Goal: Task Accomplishment & Management: Complete application form

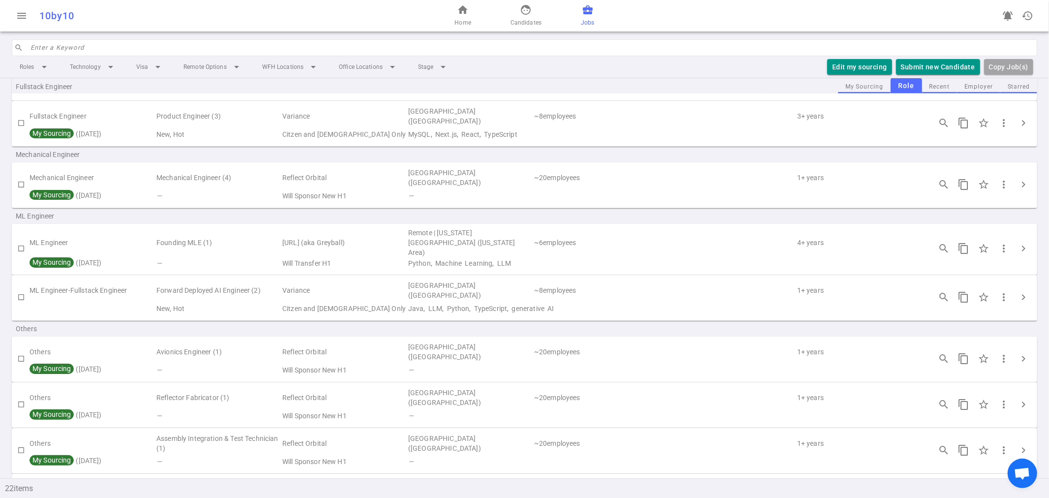
scroll to position [489, 0]
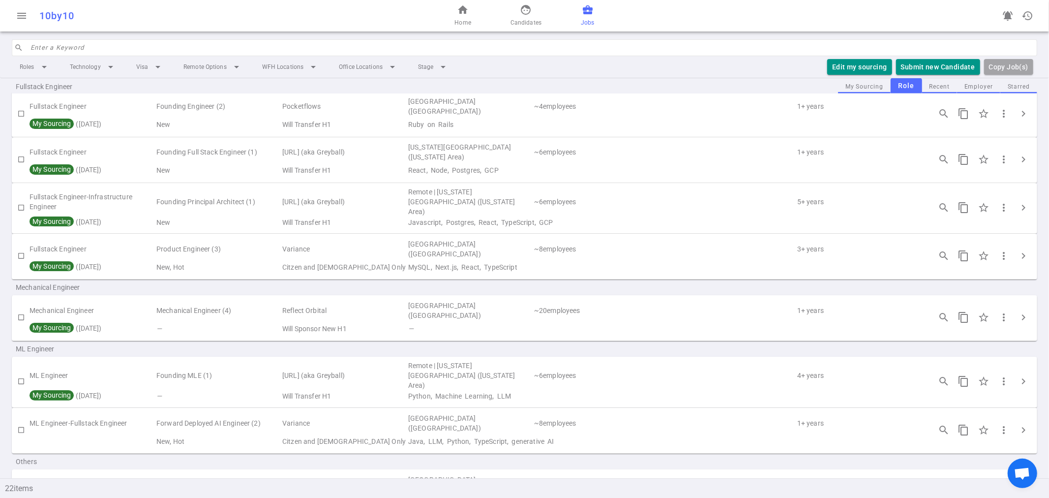
scroll to position [492, 0]
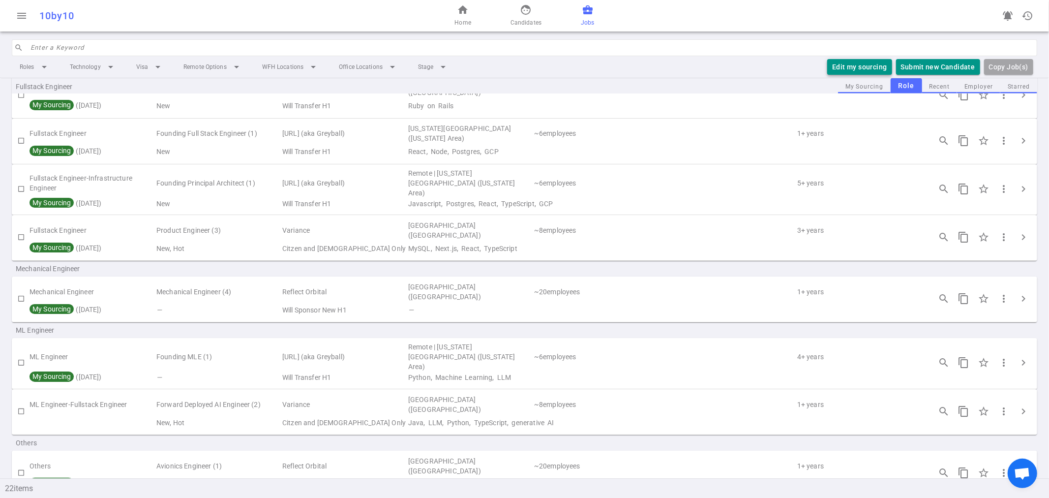
click at [857, 65] on button "Edit my sourcing" at bounding box center [859, 67] width 64 height 16
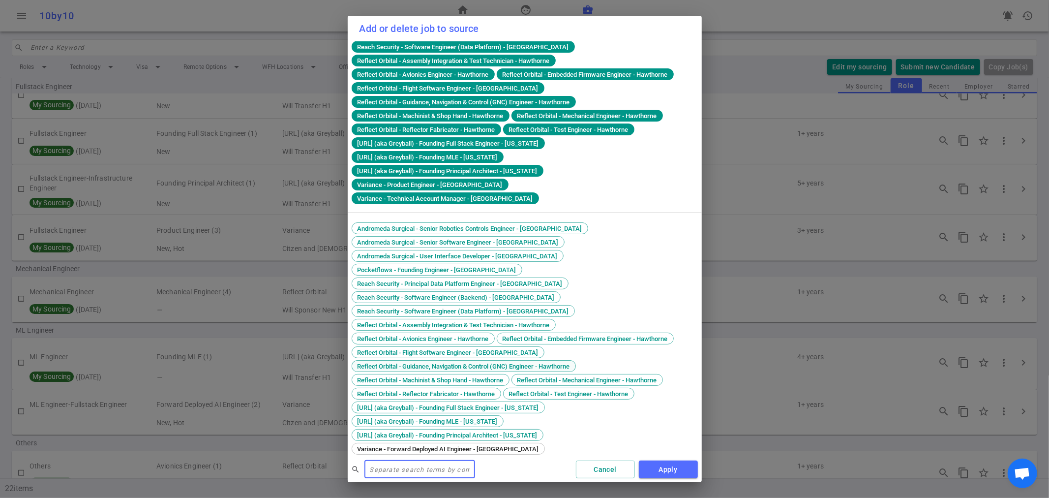
scroll to position [91, 0]
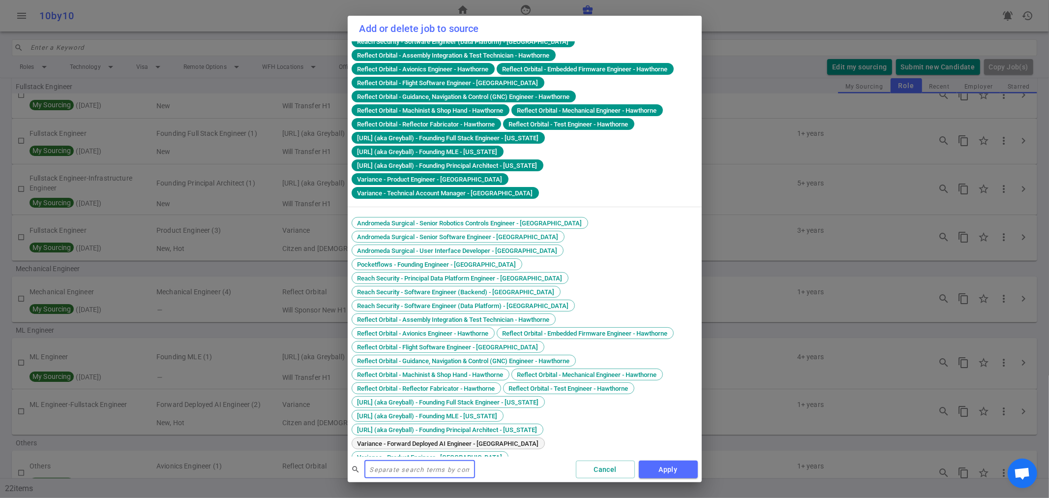
click at [487, 440] on span "Variance - Forward Deployed AI Engineer - San Francisco" at bounding box center [448, 443] width 188 height 7
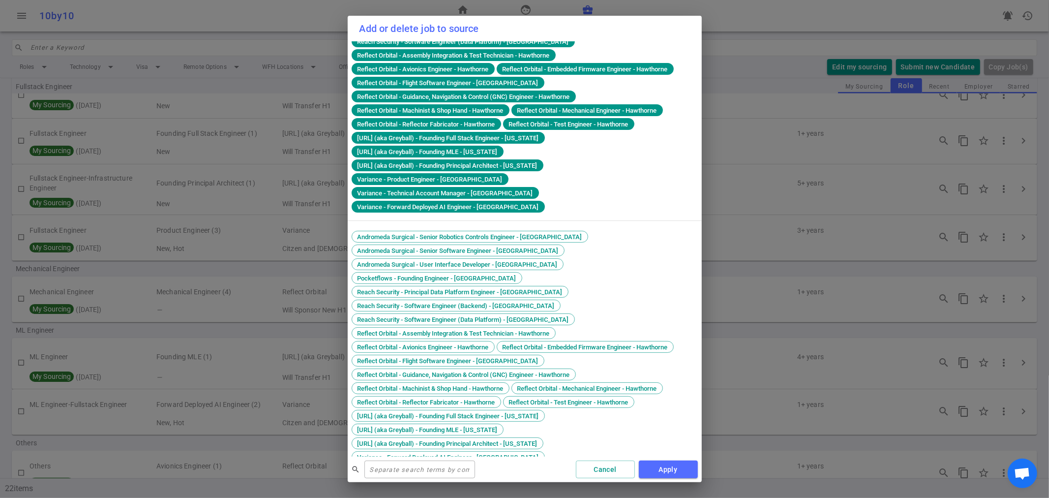
drag, startPoint x: 672, startPoint y: 468, endPoint x: 665, endPoint y: 453, distance: 16.7
click at [672, 468] on button "Apply" at bounding box center [668, 469] width 59 height 18
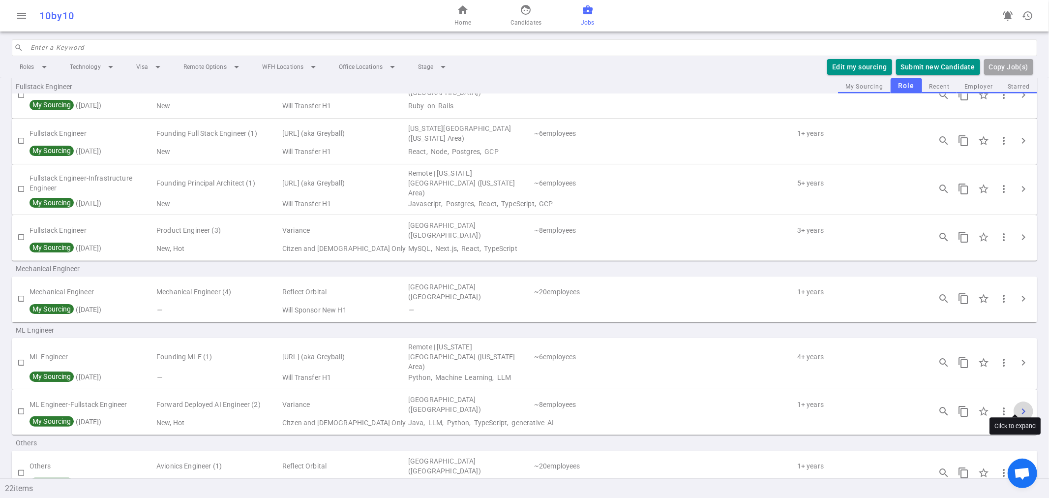
click at [1018, 405] on span "chevron_right" at bounding box center [1024, 411] width 12 height 12
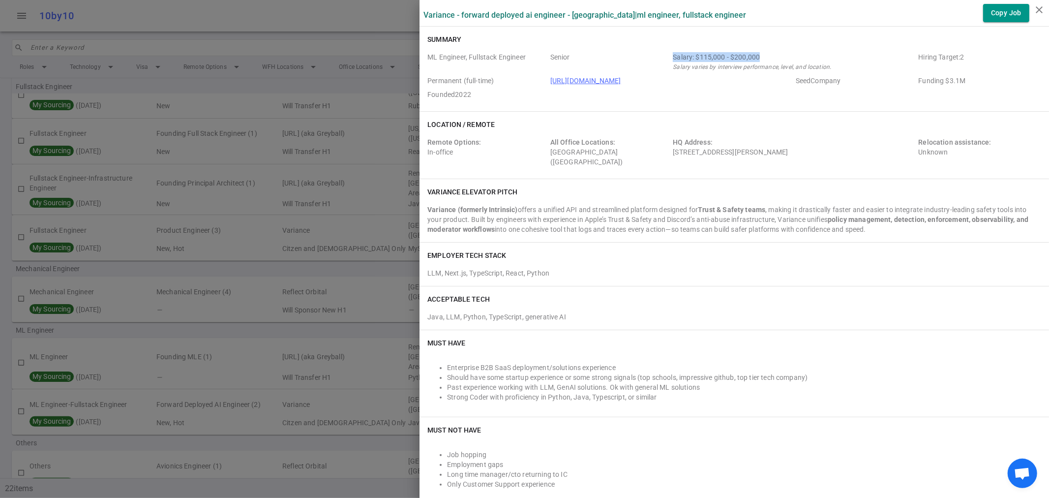
drag, startPoint x: 664, startPoint y: 56, endPoint x: 750, endPoint y: 56, distance: 86.1
click at [750, 56] on div "ML Engineer, Fullstack Engineer Senior Salary: $115,000 - $200,000 Salary varie…" at bounding box center [734, 77] width 614 height 51
copy div "Salary: $115,000 - $200,000"
drag, startPoint x: 420, startPoint y: 56, endPoint x: 532, endPoint y: 61, distance: 112.3
click at [532, 61] on span "ML Engineer, Fullstack Engineer" at bounding box center [486, 62] width 119 height 20
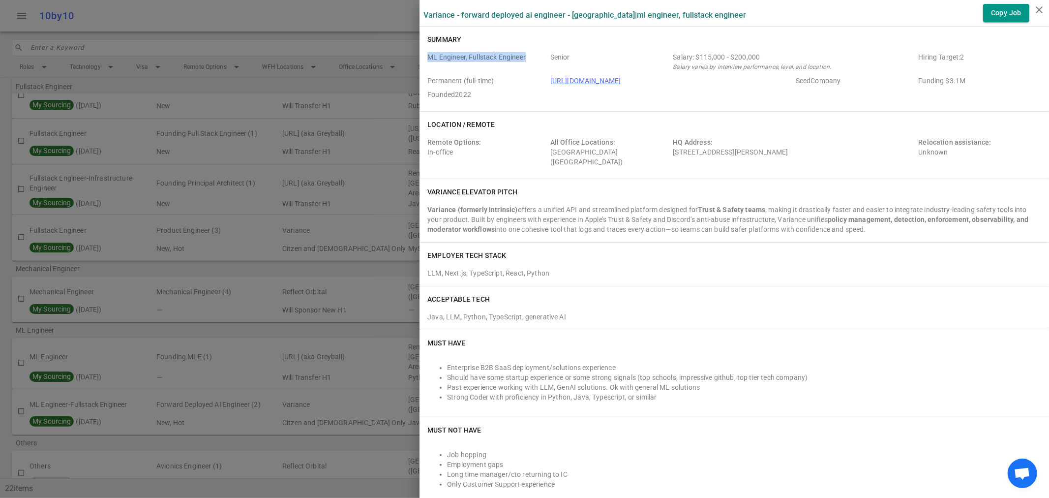
copy span "ML Engineer, Fullstack Engineer"
drag, startPoint x: 418, startPoint y: 150, endPoint x: 600, endPoint y: 158, distance: 182.2
click at [600, 158] on div "Location / Remote Remote Options: In-office All Office Locations: San Francisco…" at bounding box center [735, 145] width 630 height 67
click at [600, 158] on div "All Office Locations: San Francisco (San Francisco Bay Area)" at bounding box center [609, 152] width 119 height 30
drag, startPoint x: 419, startPoint y: 150, endPoint x: 448, endPoint y: 153, distance: 29.2
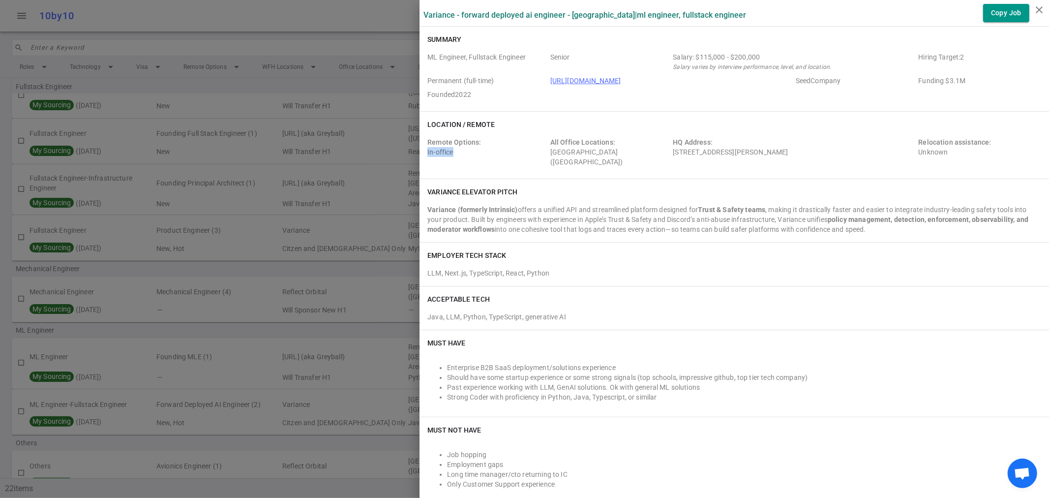
click at [448, 153] on div "Location / Remote Remote Options: In-office All Office Locations: San Francisco…" at bounding box center [735, 145] width 630 height 67
copy div "In-office"
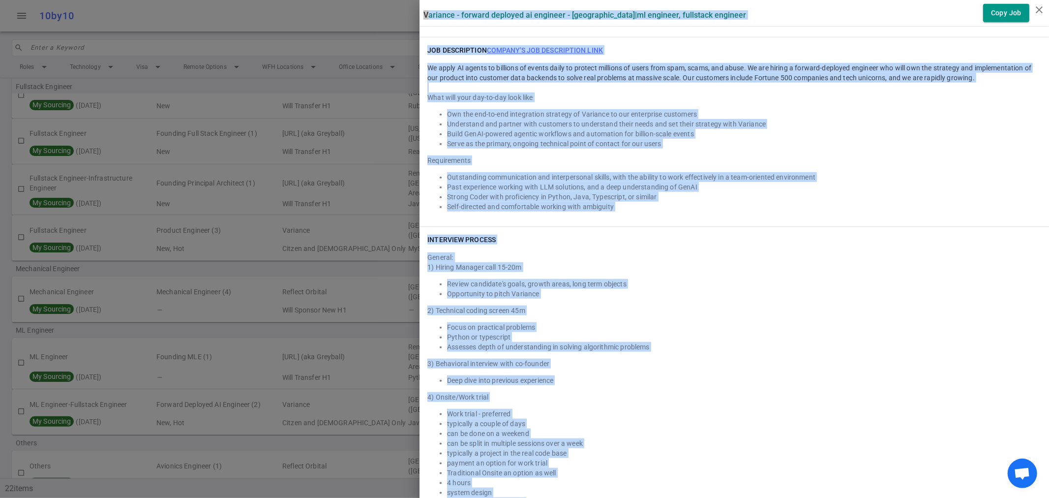
scroll to position [1104, 0]
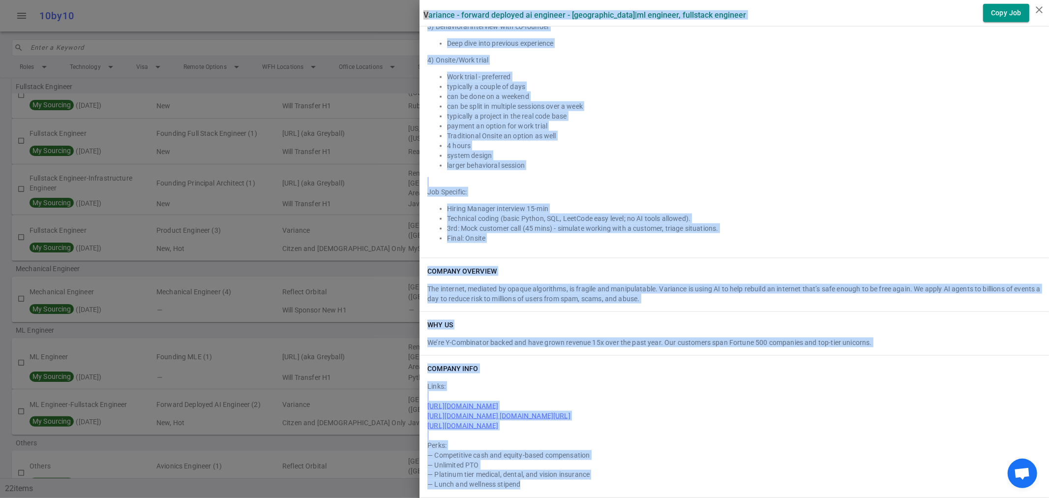
drag, startPoint x: 414, startPoint y: 12, endPoint x: 835, endPoint y: 488, distance: 636.3
copy div "Variance - Forward Deployed AI Engineer - San Francisco | ML Engineer, Fullstac…"
click at [1039, 8] on icon "close" at bounding box center [1040, 10] width 12 height 12
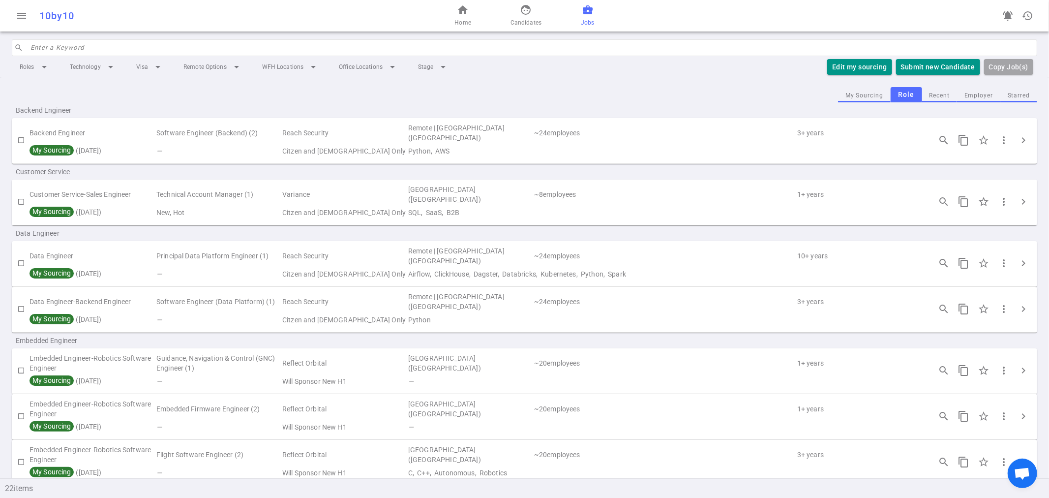
scroll to position [0, 0]
click at [850, 65] on button "Edit my sourcing" at bounding box center [859, 67] width 64 height 16
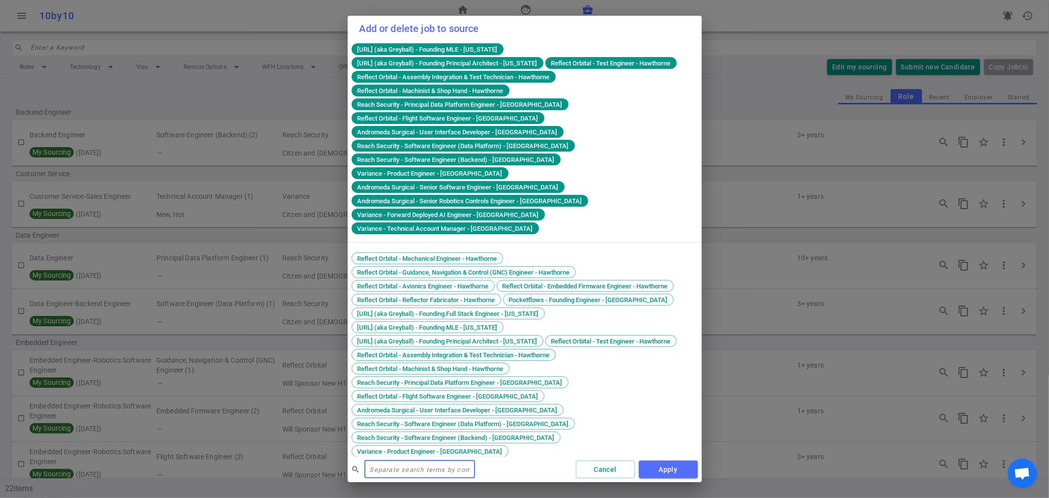
scroll to position [132, 0]
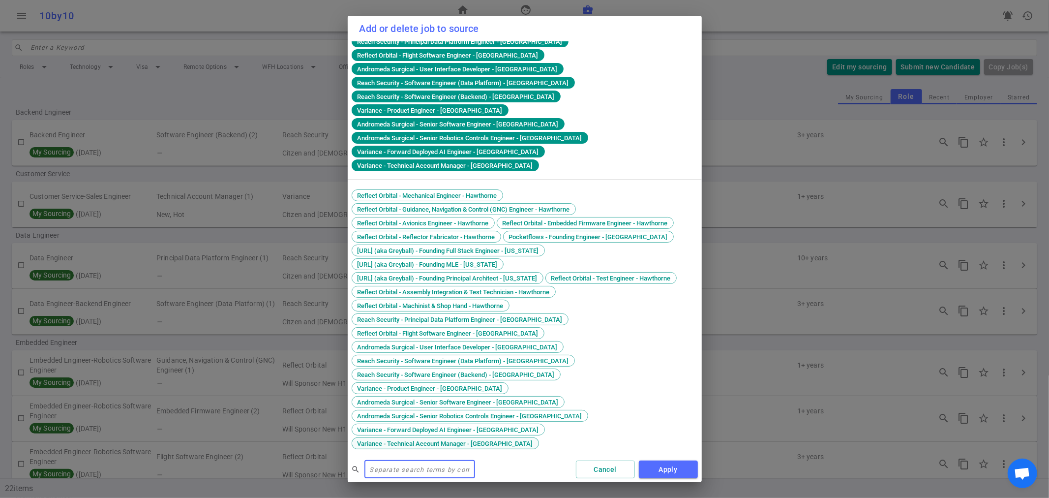
click at [484, 441] on span "Variance - Technical Account Manager - San Francisco" at bounding box center [445, 443] width 183 height 7
click at [667, 466] on button "Apply" at bounding box center [668, 469] width 59 height 18
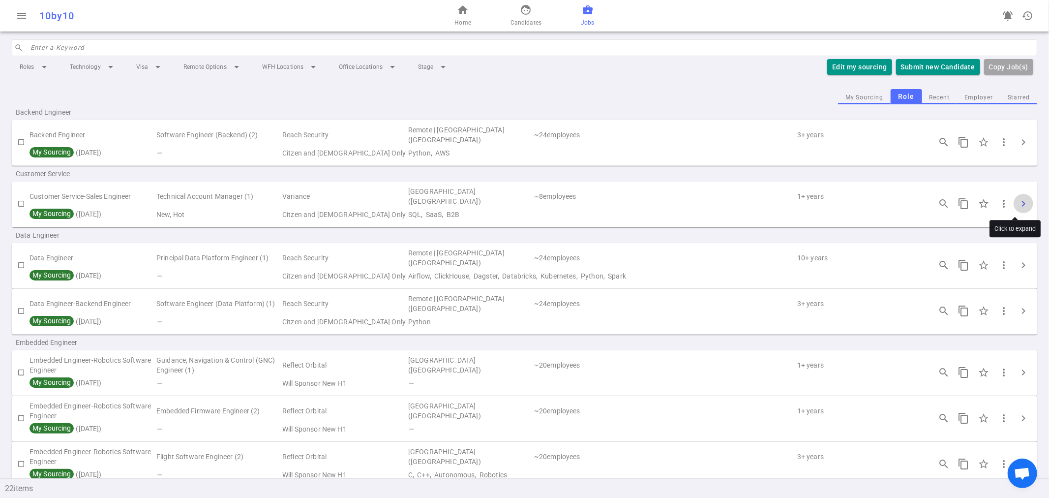
click at [1018, 203] on span "chevron_right" at bounding box center [1024, 204] width 12 height 12
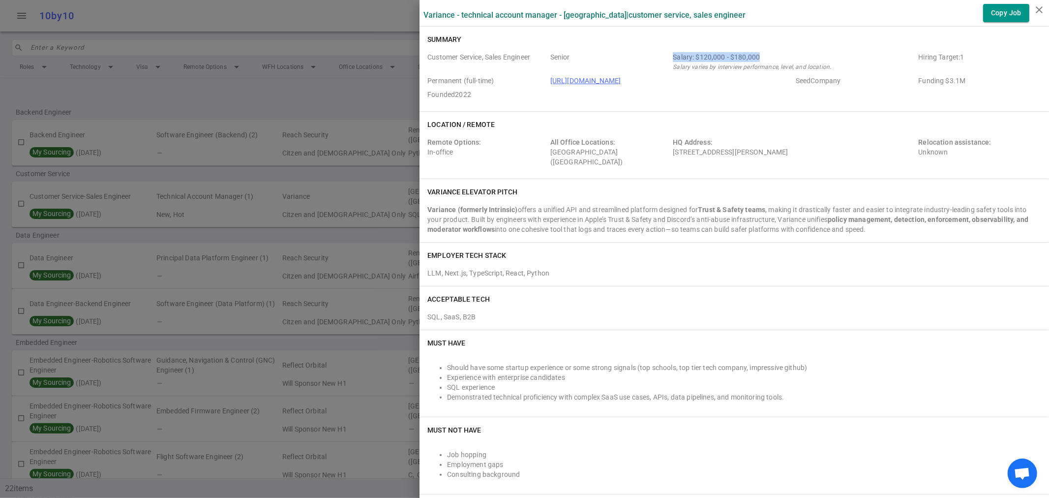
drag, startPoint x: 660, startPoint y: 56, endPoint x: 760, endPoint y: 54, distance: 99.4
click at [760, 54] on div "Customer Service, Sales Engineer Senior Salary: $120,000 - $180,000 Salary vari…" at bounding box center [734, 77] width 614 height 51
copy div "Salary: $120,000 - $180,000"
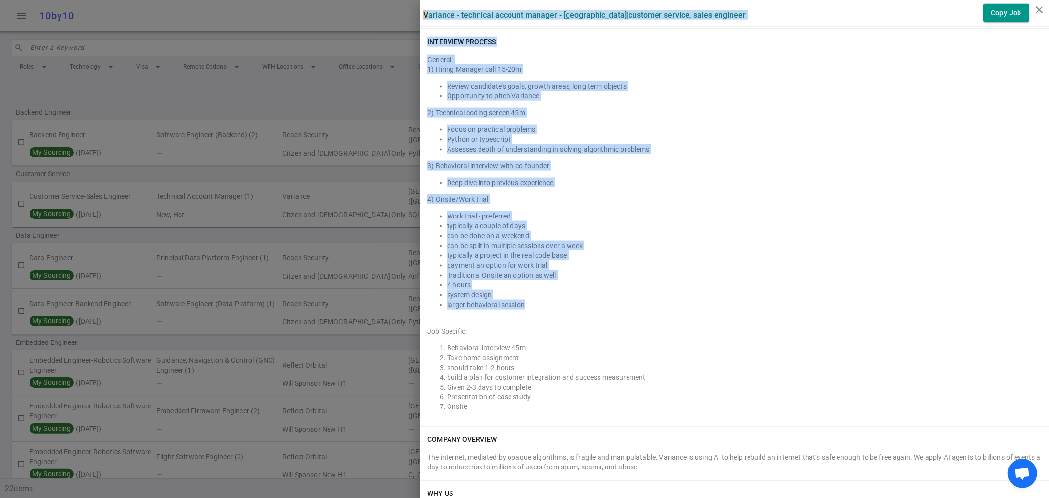
scroll to position [1343, 0]
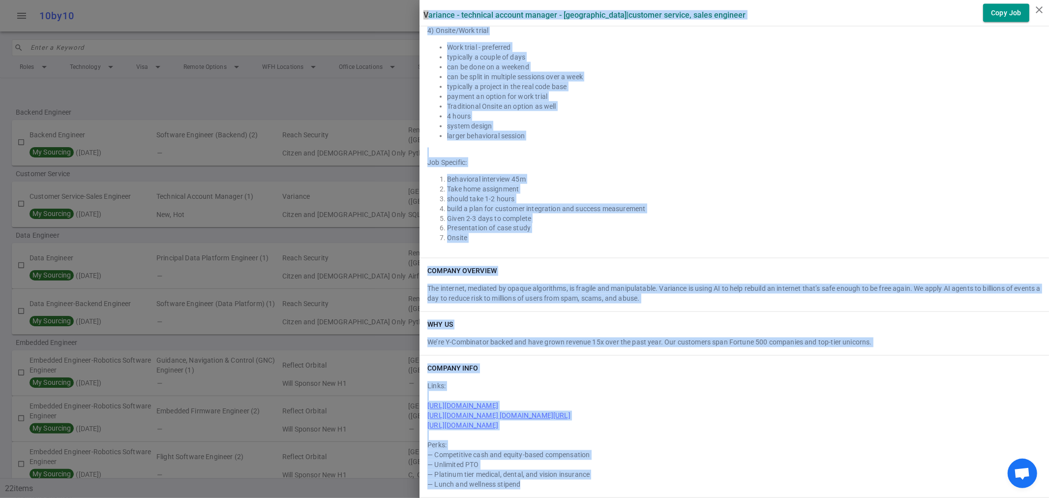
drag, startPoint x: 416, startPoint y: 14, endPoint x: 766, endPoint y: 492, distance: 593.4
copy div "Variance - Technical Account Manager - San Francisco | Customer Service, Sales …"
